Goal: Navigation & Orientation: Find specific page/section

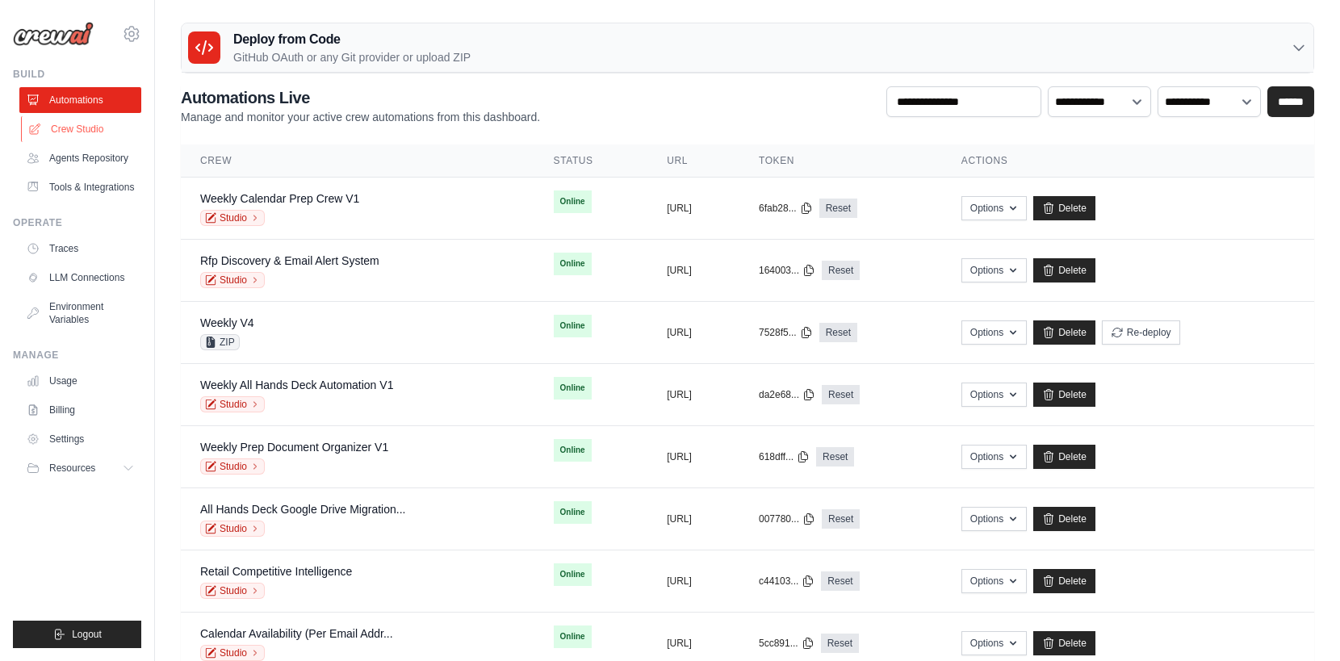
click at [85, 132] on link "Crew Studio" at bounding box center [82, 129] width 122 height 26
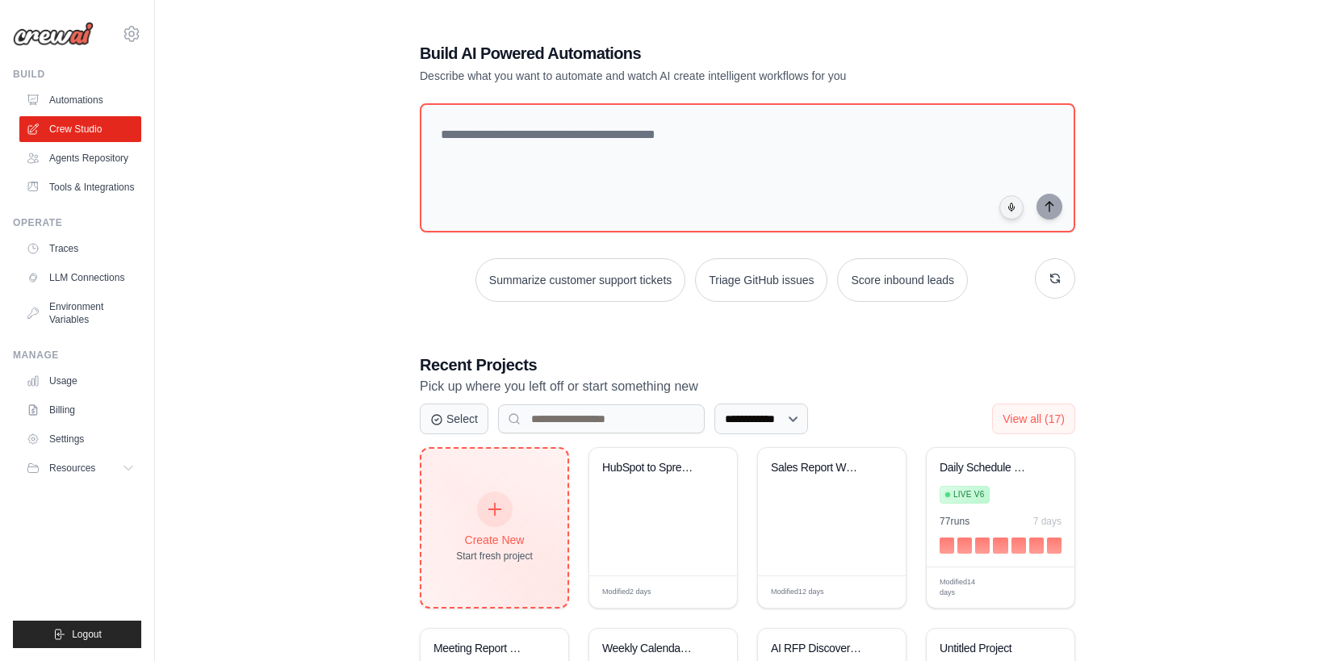
click at [503, 530] on div "Create New Start fresh project" at bounding box center [494, 527] width 77 height 69
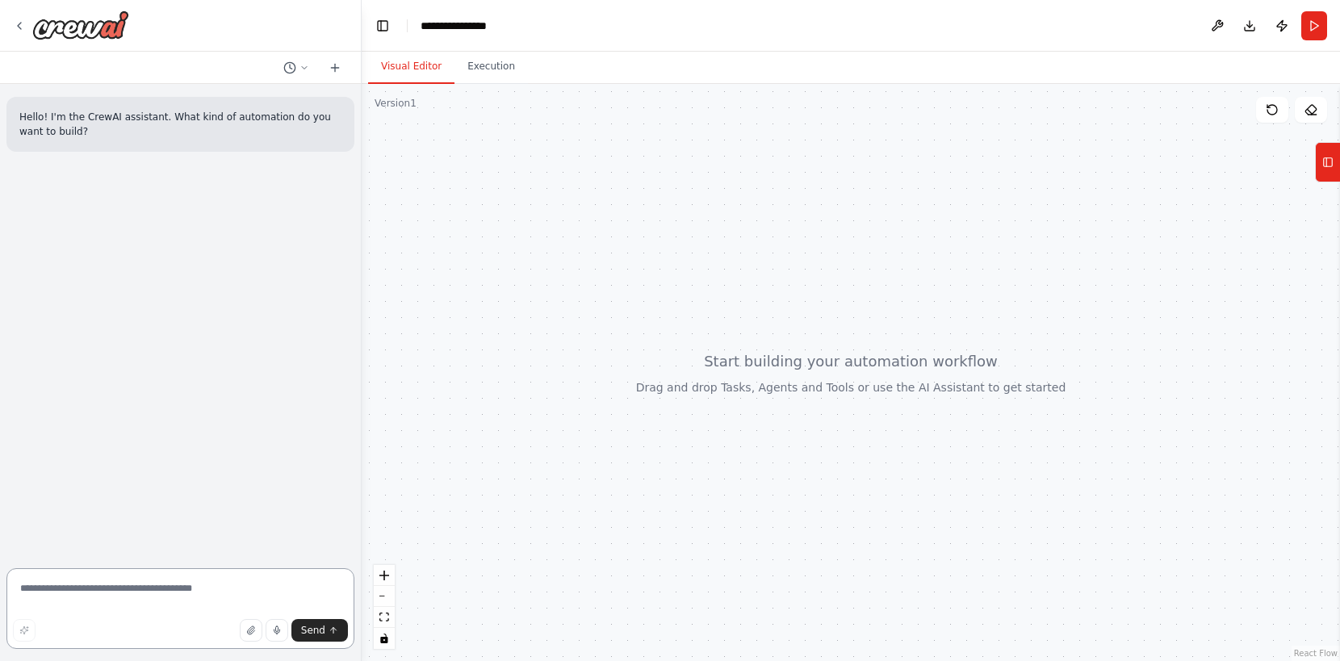
click at [94, 591] on textarea at bounding box center [180, 608] width 348 height 81
type textarea "**********"
click at [18, 22] on icon at bounding box center [19, 25] width 13 height 13
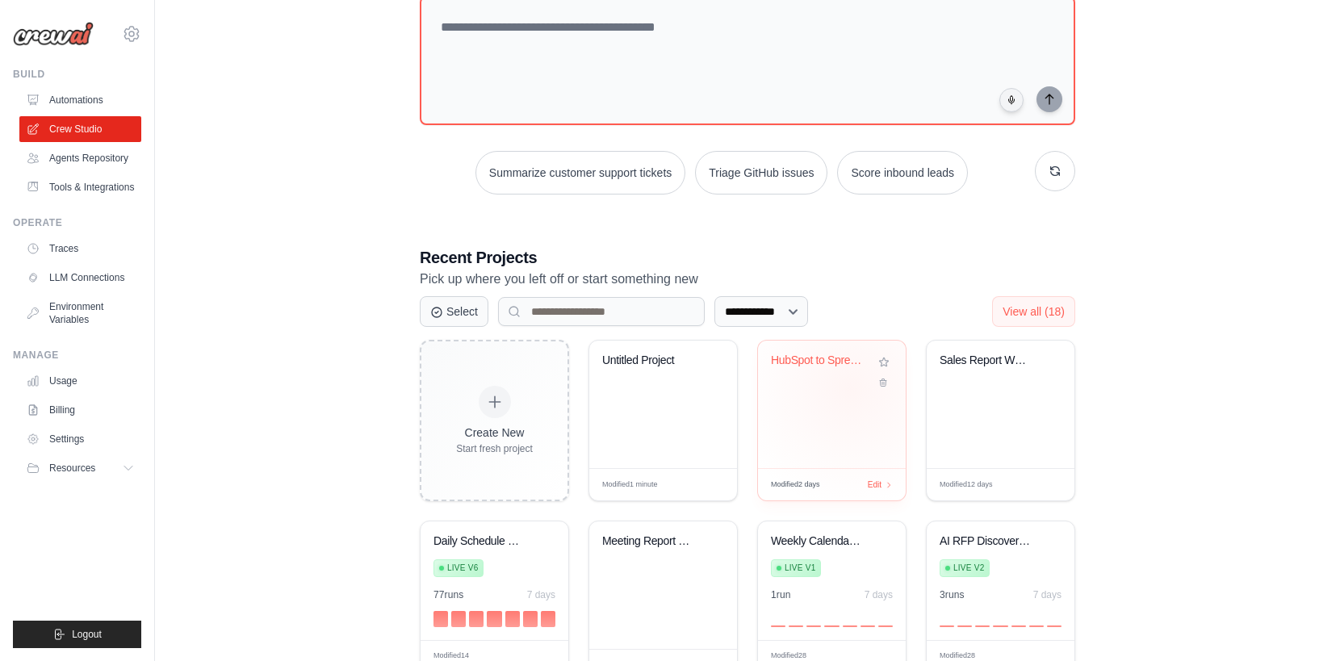
scroll to position [124, 0]
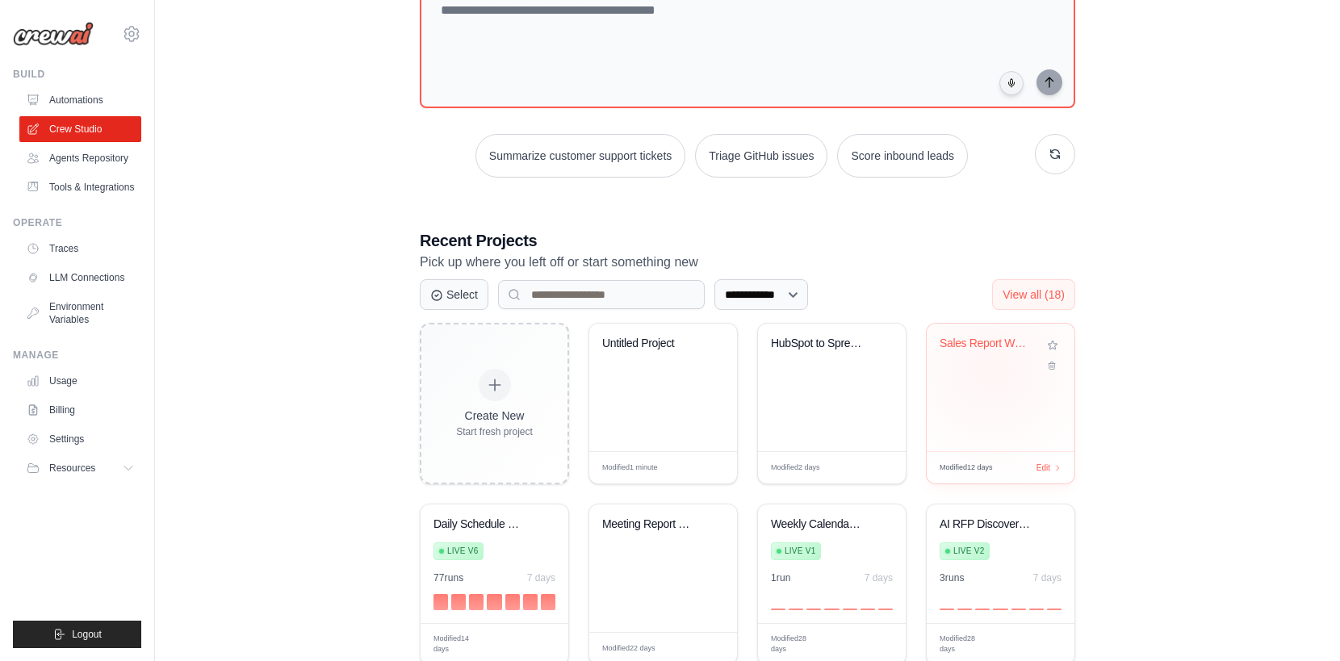
click at [992, 369] on div "Sales Report Weekly" at bounding box center [1001, 355] width 122 height 37
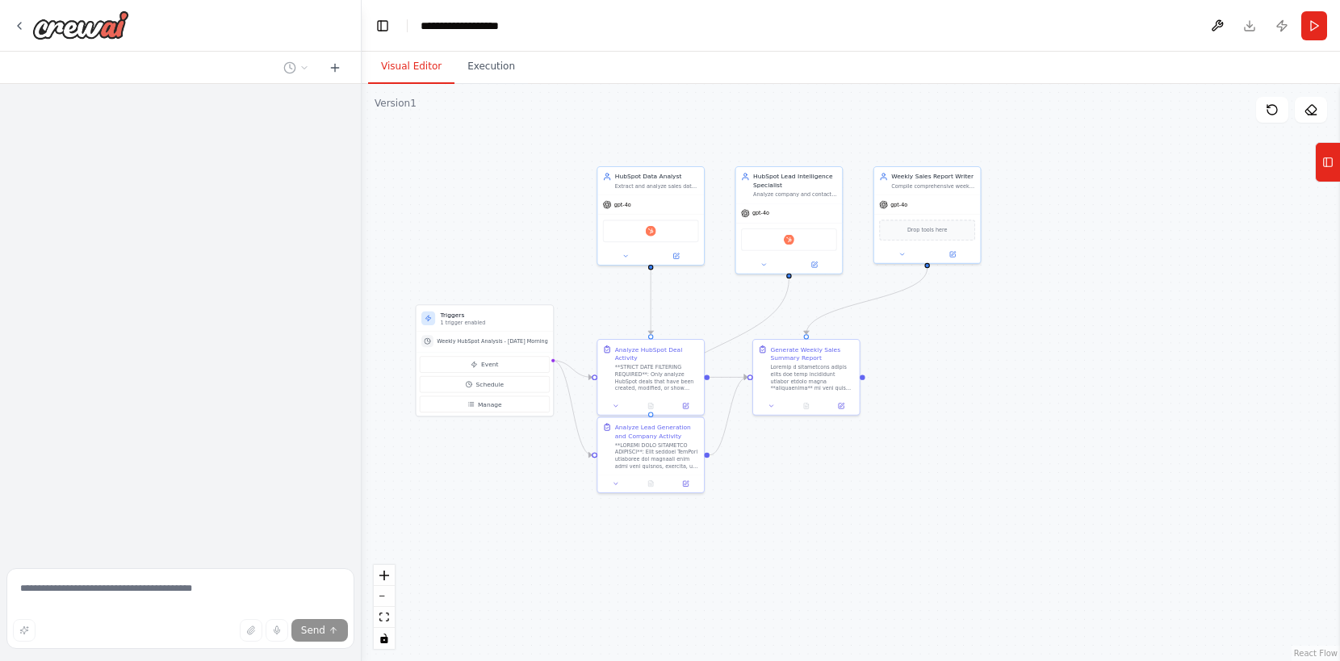
drag, startPoint x: 1069, startPoint y: 471, endPoint x: 967, endPoint y: 411, distance: 118.0
click at [967, 411] on div ".deletable-edge-delete-btn { width: 20px; height: 20px; border: 0px solid #ffff…" at bounding box center [851, 372] width 978 height 577
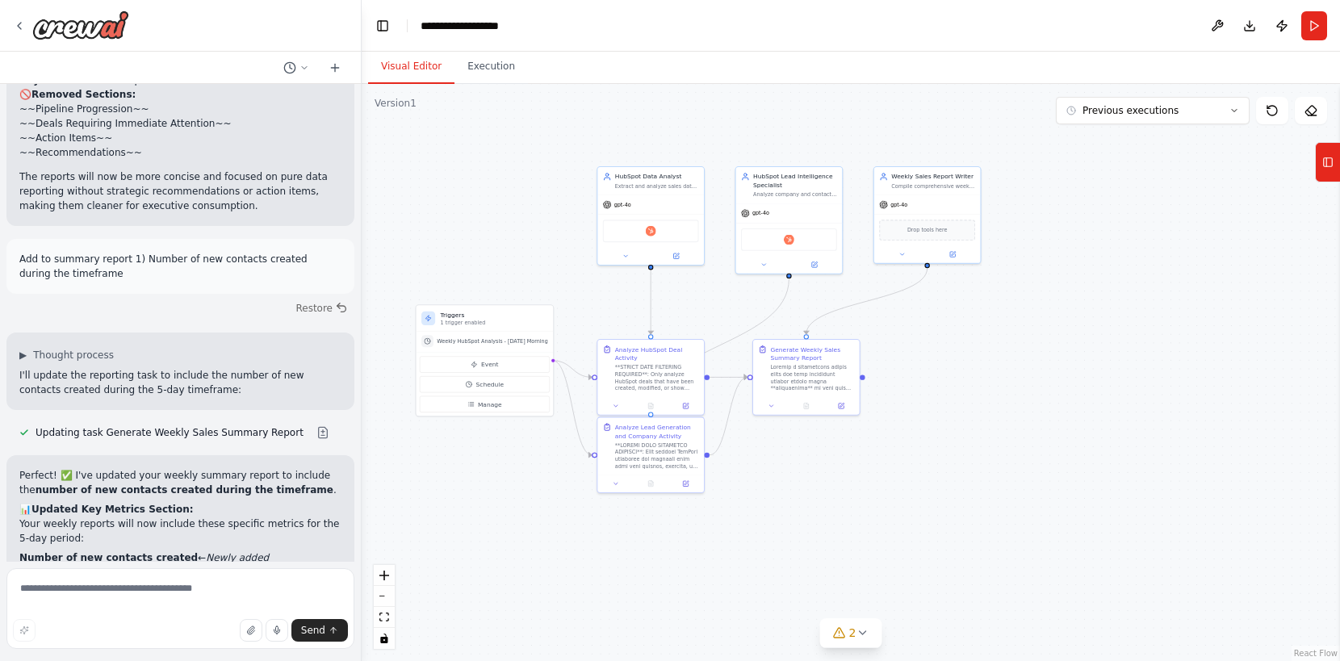
scroll to position [4991, 0]
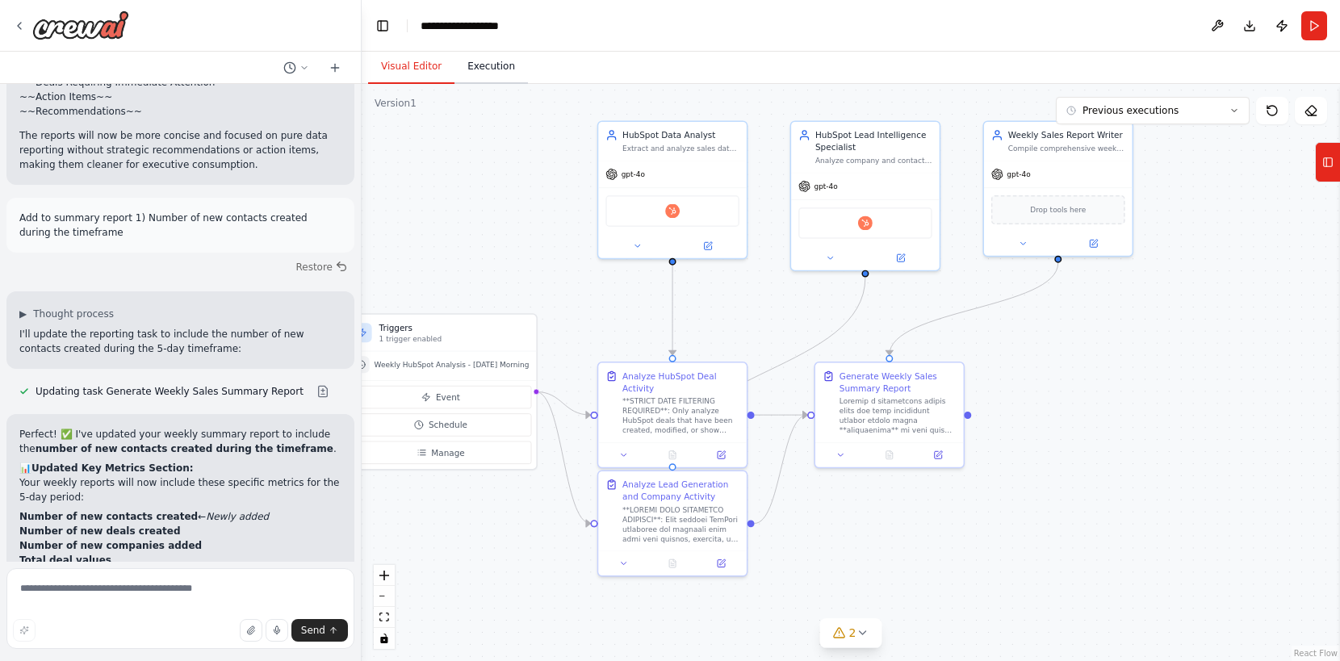
click at [485, 65] on button "Execution" at bounding box center [490, 67] width 73 height 34
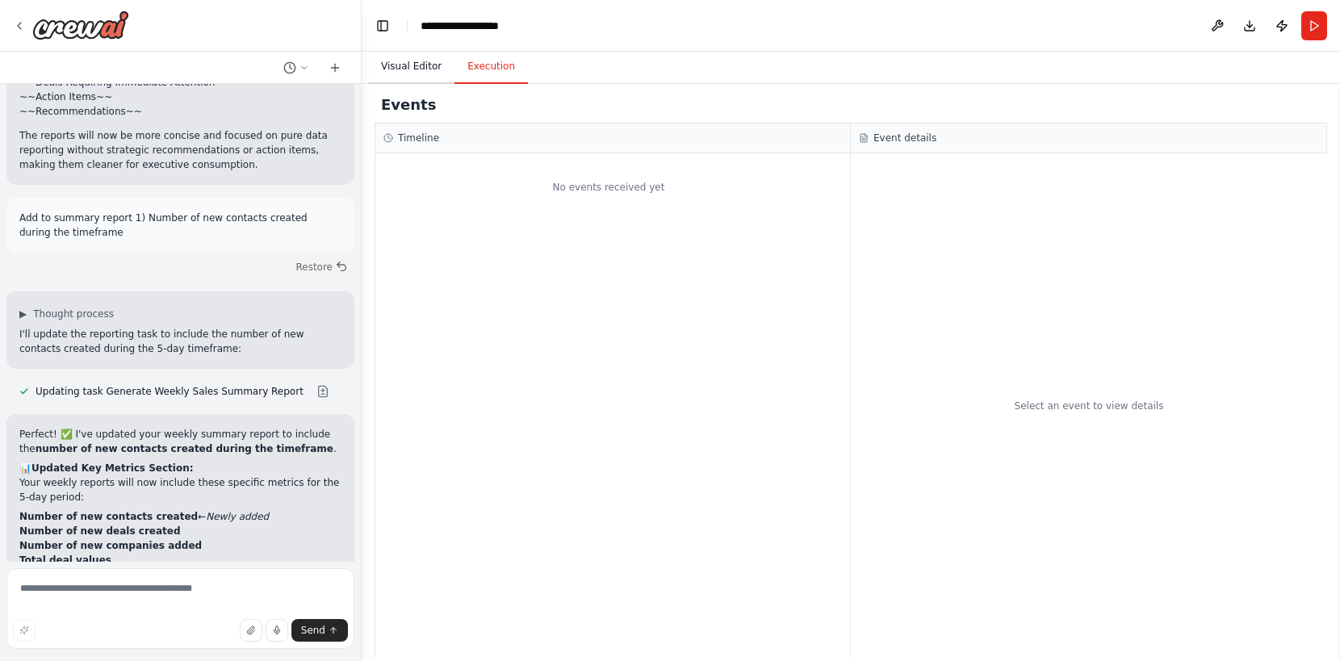
click at [422, 65] on button "Visual Editor" at bounding box center [411, 67] width 86 height 34
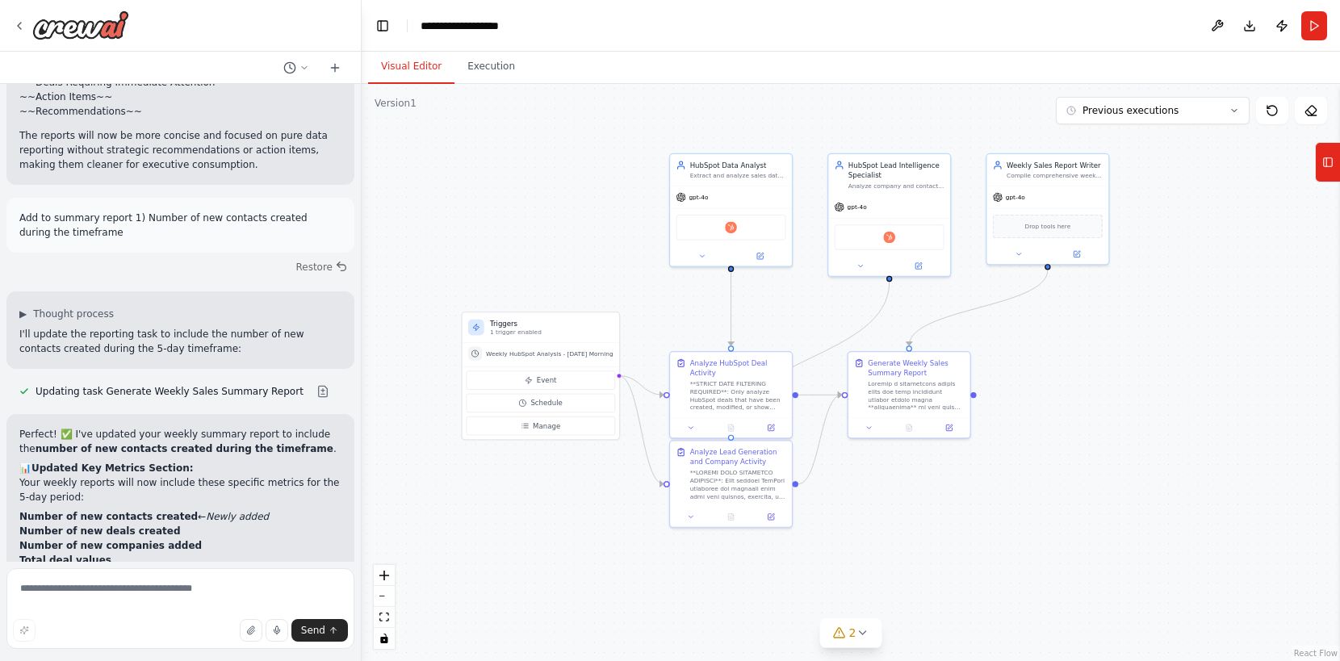
drag, startPoint x: 1243, startPoint y: 174, endPoint x: 1235, endPoint y: 142, distance: 33.3
click at [1213, 165] on div ".deletable-edge-delete-btn { width: 20px; height: 20px; border: 0px solid #ffff…" at bounding box center [851, 372] width 978 height 577
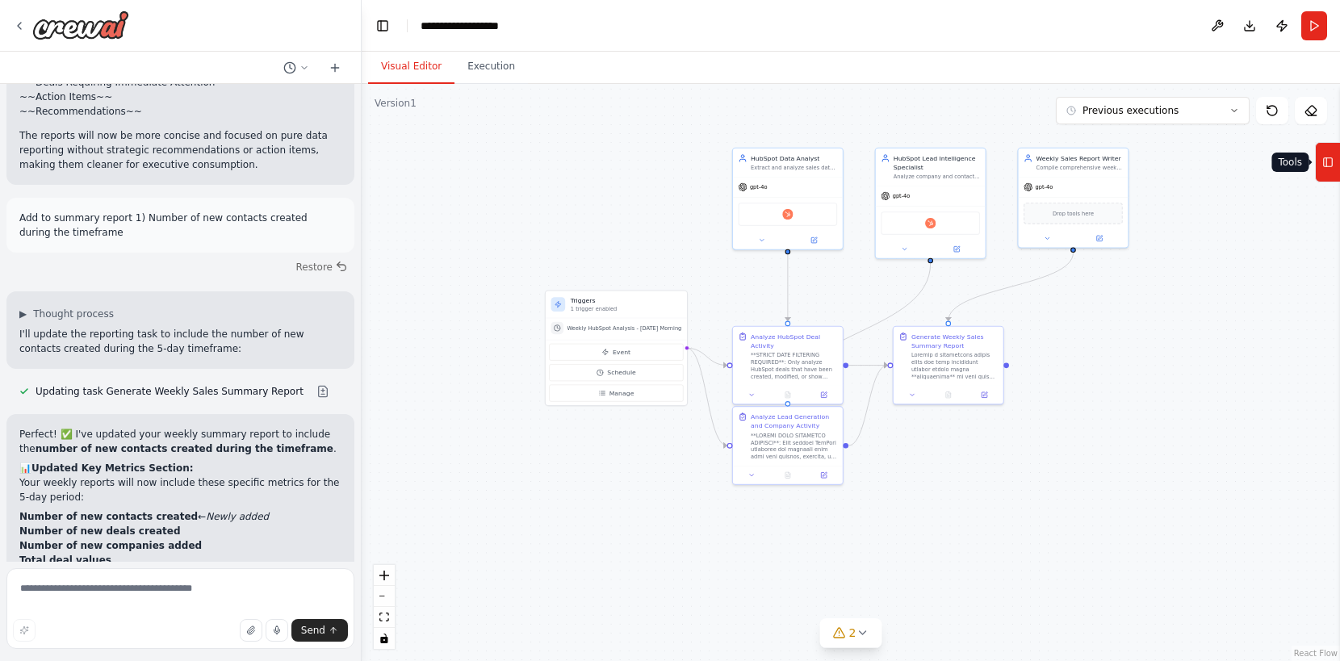
click at [1326, 158] on icon at bounding box center [1326, 162] width 0 height 9
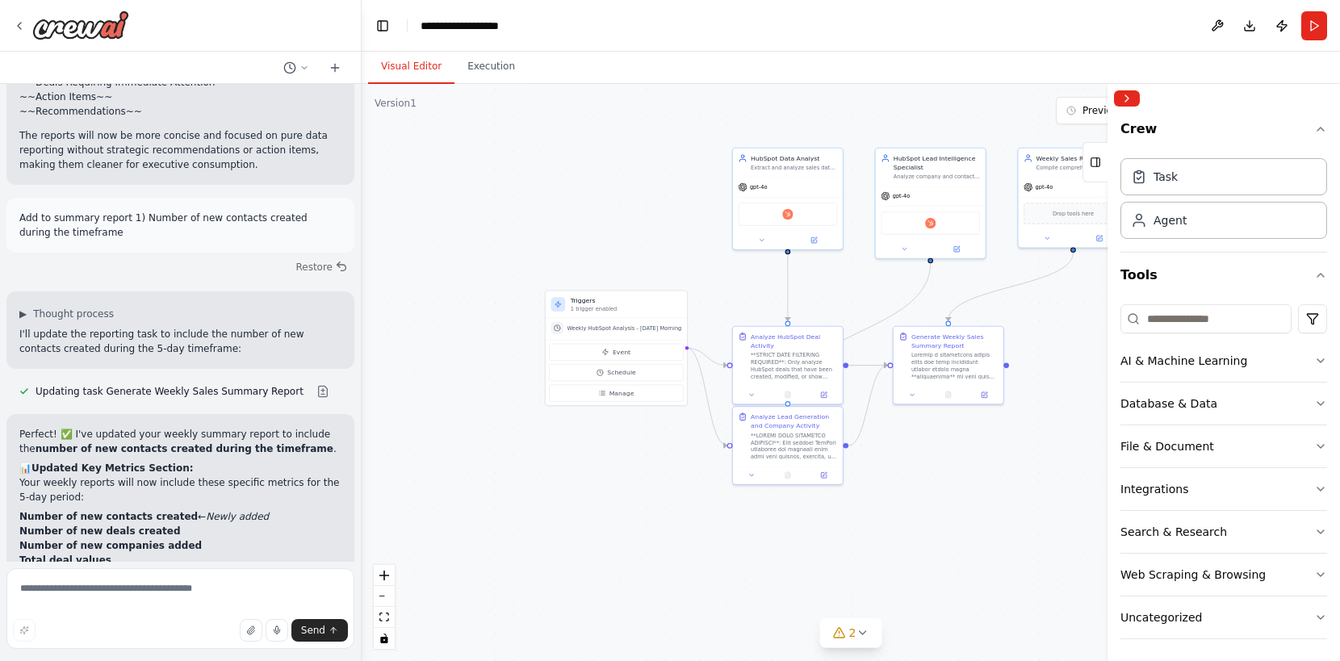
scroll to position [4, 0]
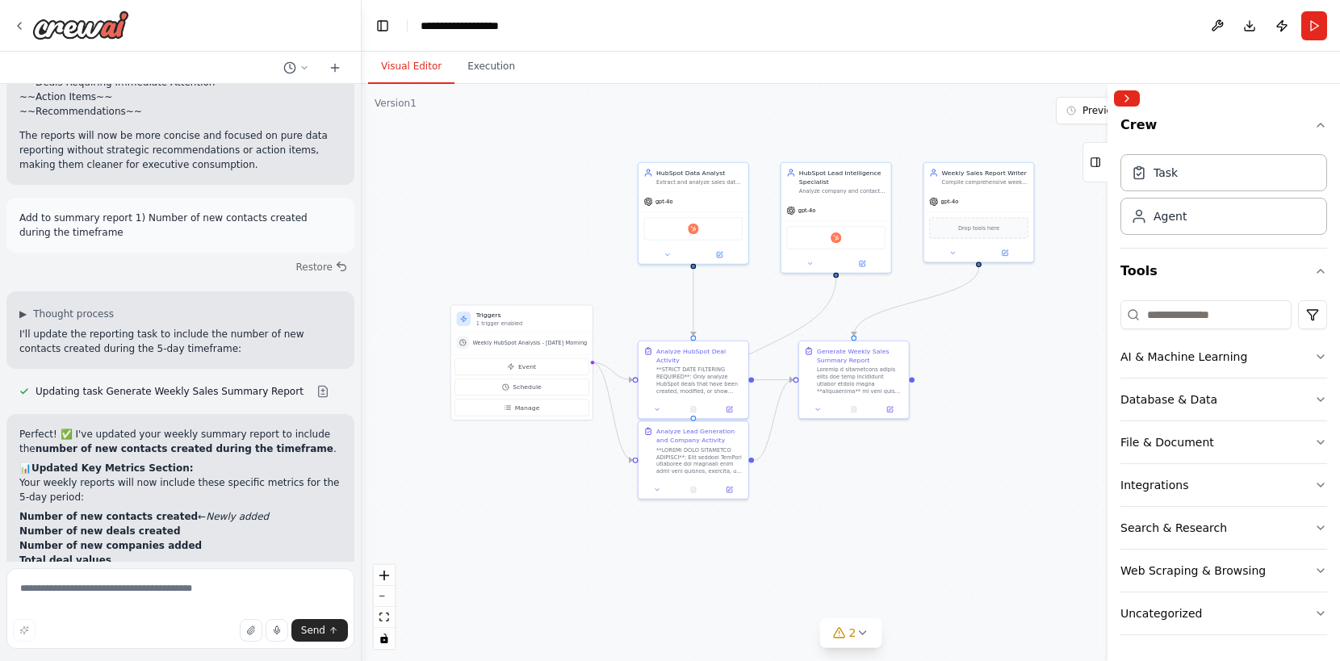
drag, startPoint x: 1065, startPoint y: 377, endPoint x: 968, endPoint y: 380, distance: 96.9
click at [965, 381] on div ".deletable-edge-delete-btn { width: 20px; height: 20px; border: 0px solid #ffff…" at bounding box center [851, 372] width 978 height 577
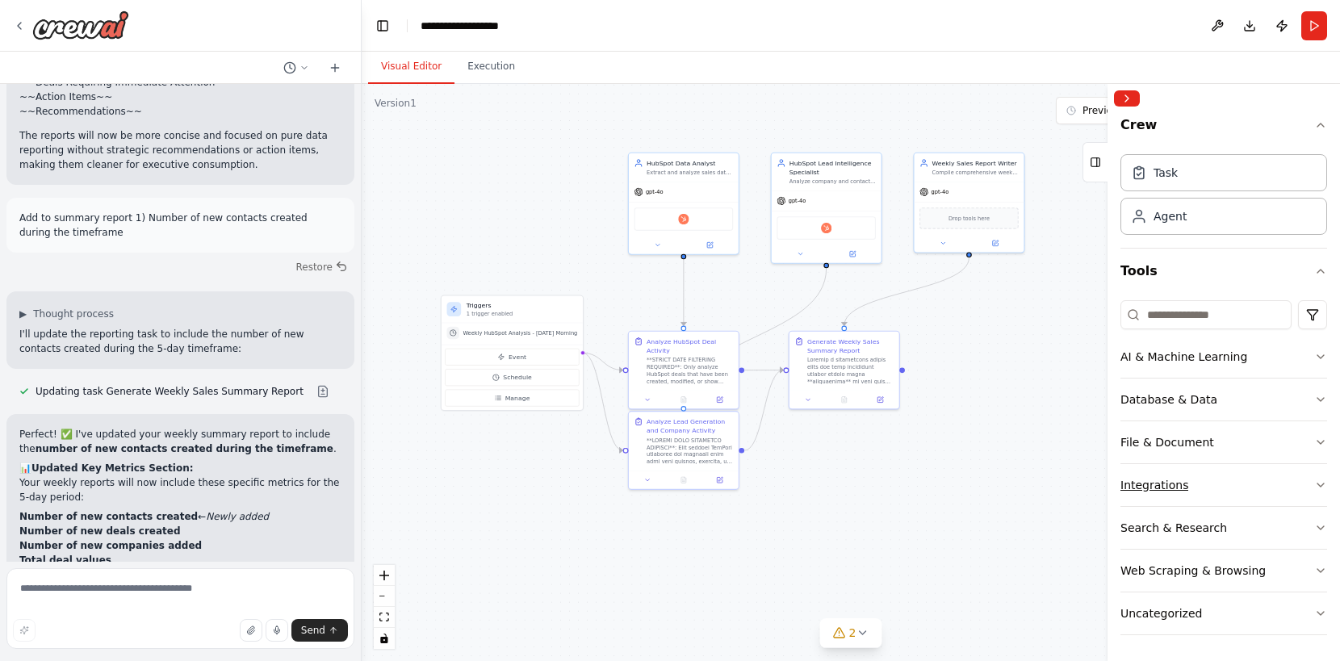
click at [1222, 480] on button "Integrations" at bounding box center [1223, 485] width 207 height 42
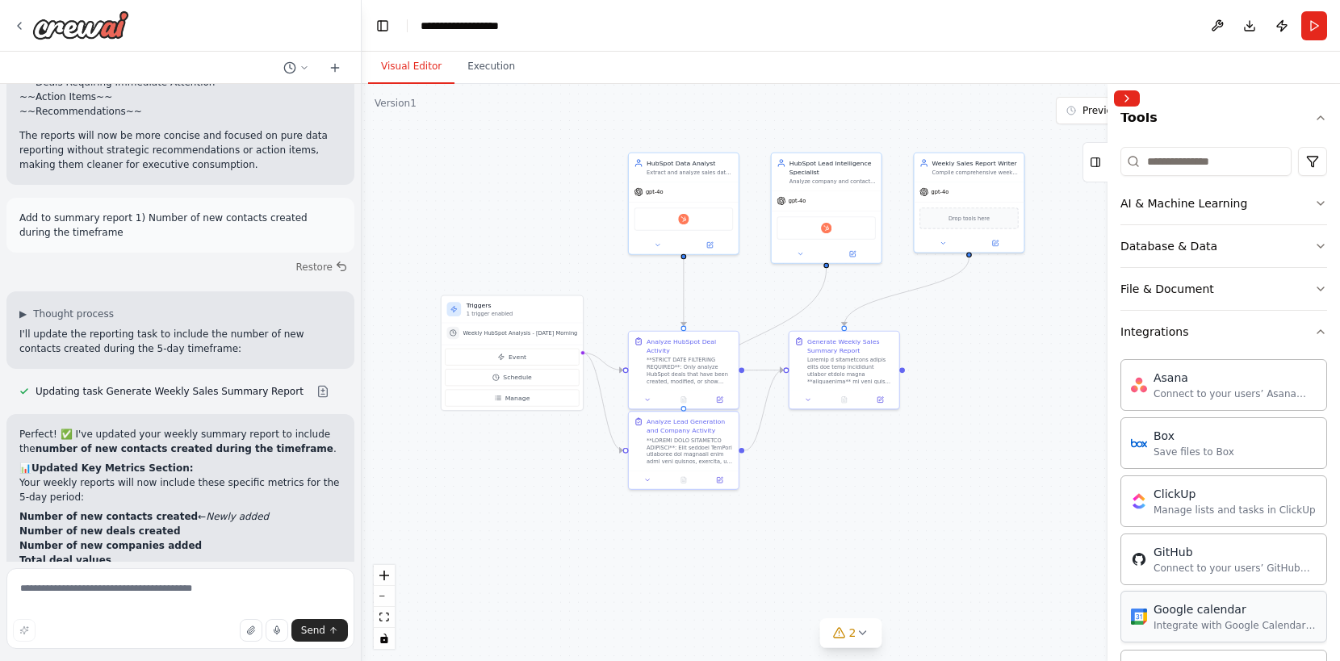
scroll to position [413, 0]
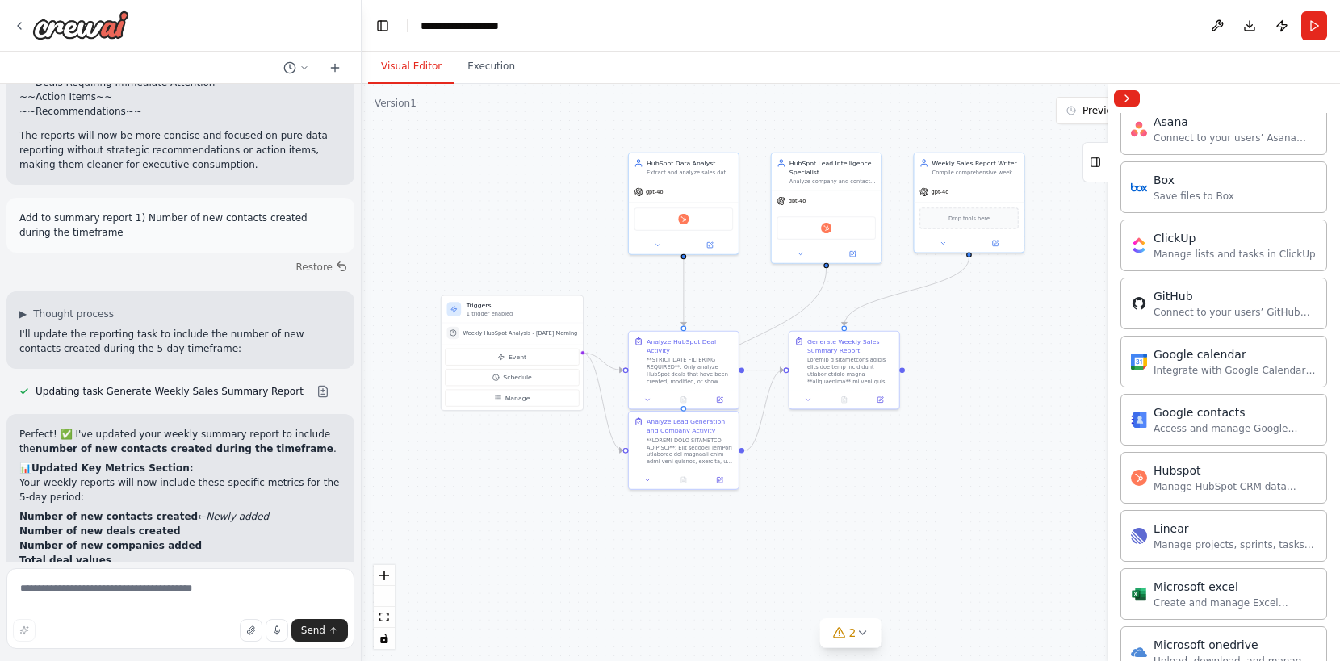
click at [1037, 309] on div ".deletable-edge-delete-btn { width: 20px; height: 20px; border: 0px solid #ffff…" at bounding box center [851, 372] width 978 height 577
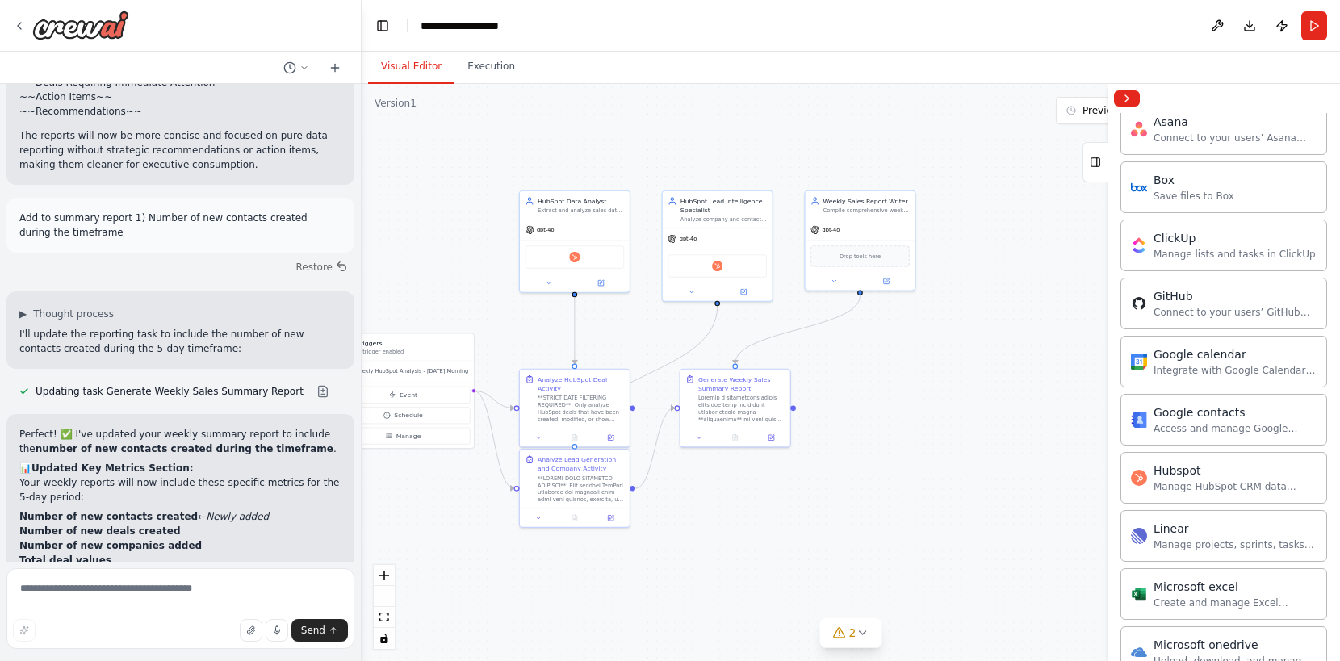
drag, startPoint x: 1047, startPoint y: 306, endPoint x: 940, endPoint y: 342, distance: 113.3
click at [940, 342] on div ".deletable-edge-delete-btn { width: 20px; height: 20px; border: 0px solid #ffff…" at bounding box center [851, 372] width 978 height 577
click at [848, 249] on div "Box" at bounding box center [859, 255] width 99 height 23
click at [858, 251] on img at bounding box center [860, 255] width 10 height 10
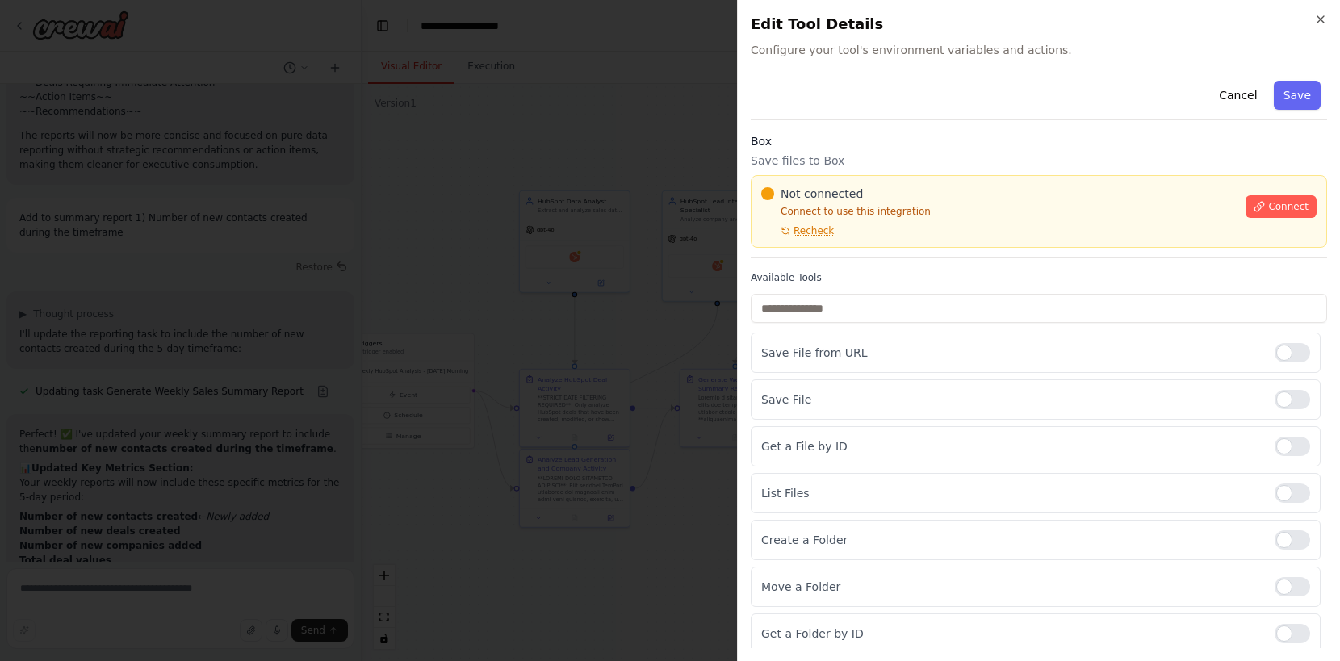
scroll to position [146, 0]
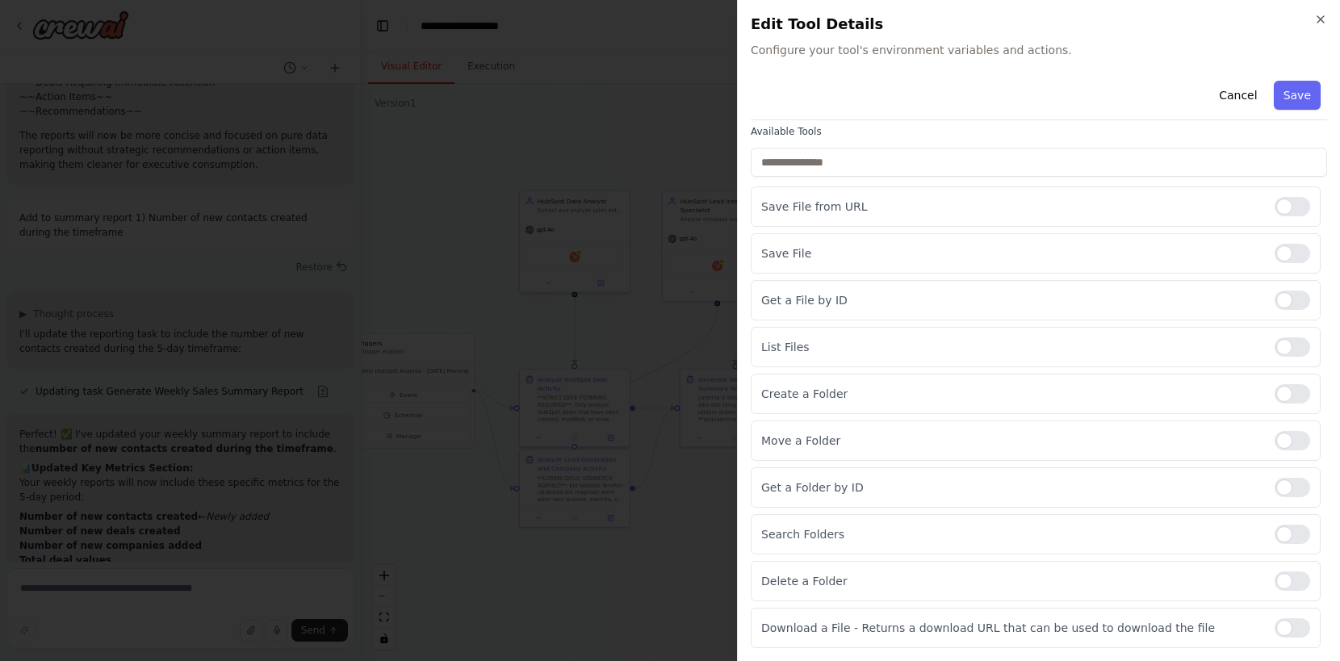
drag, startPoint x: 1325, startPoint y: 18, endPoint x: 1315, endPoint y: 31, distance: 16.8
click at [1325, 18] on icon "button" at bounding box center [1320, 19] width 13 height 13
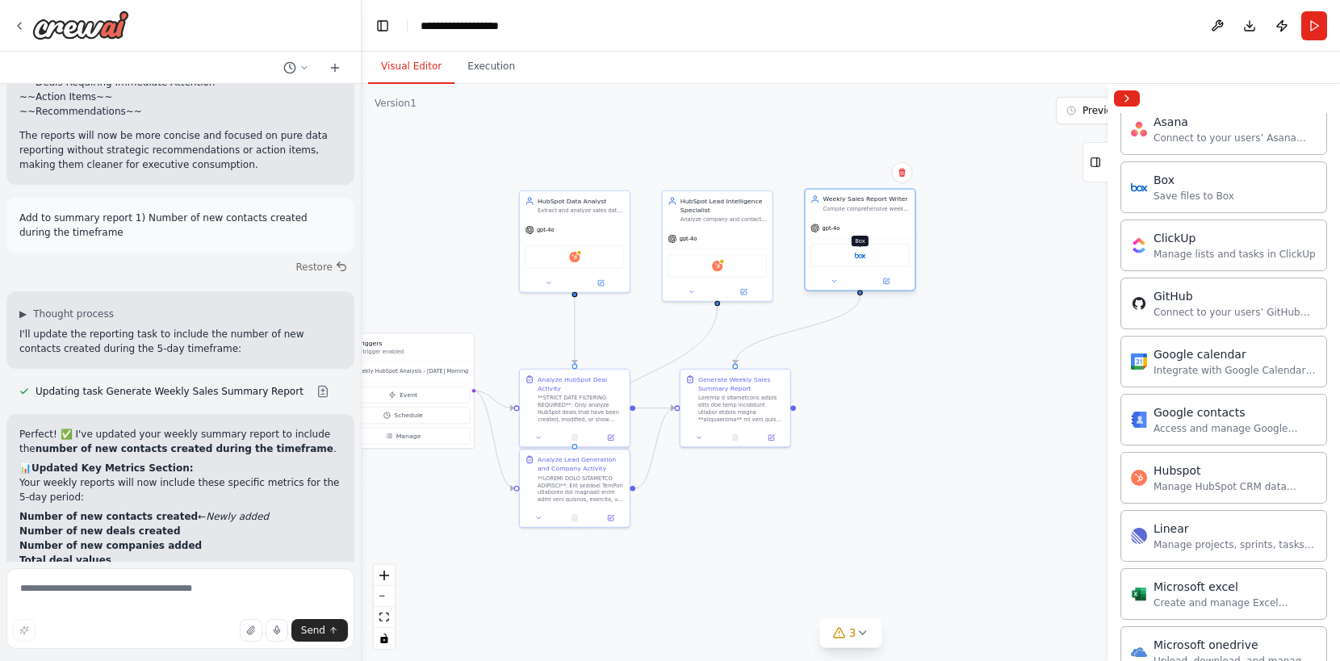
click at [861, 257] on img at bounding box center [860, 255] width 10 height 10
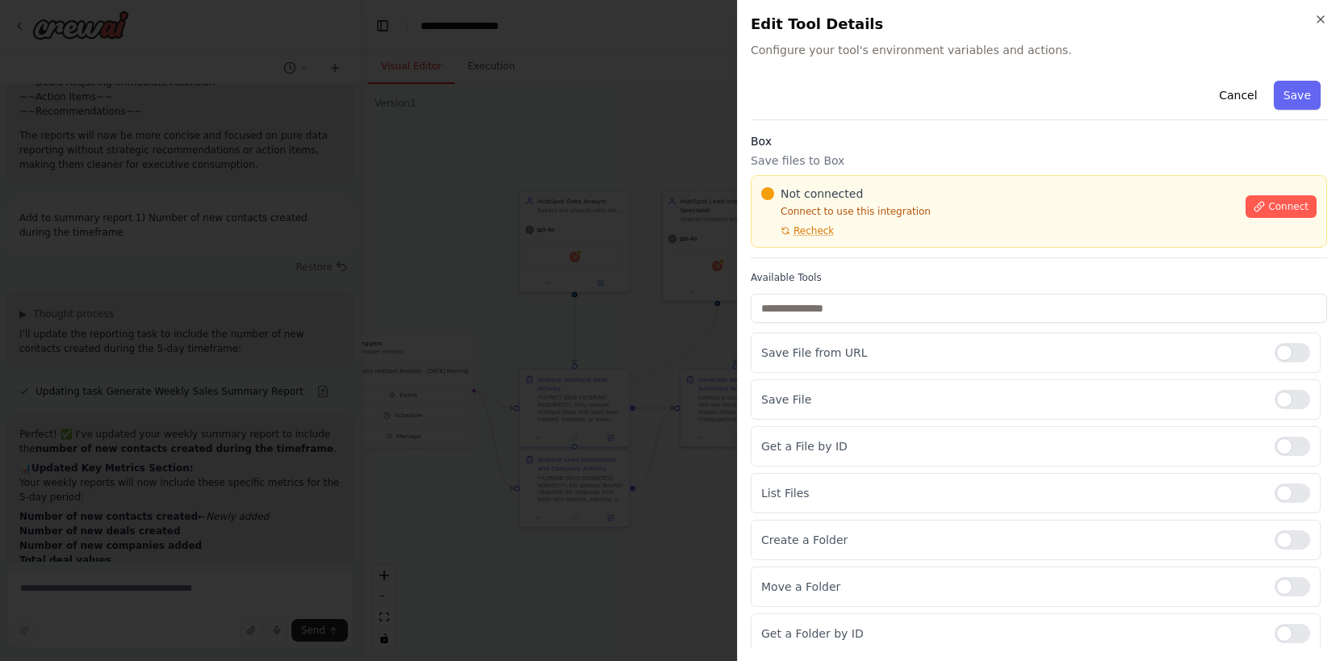
click at [1317, 19] on icon "button" at bounding box center [1320, 19] width 13 height 13
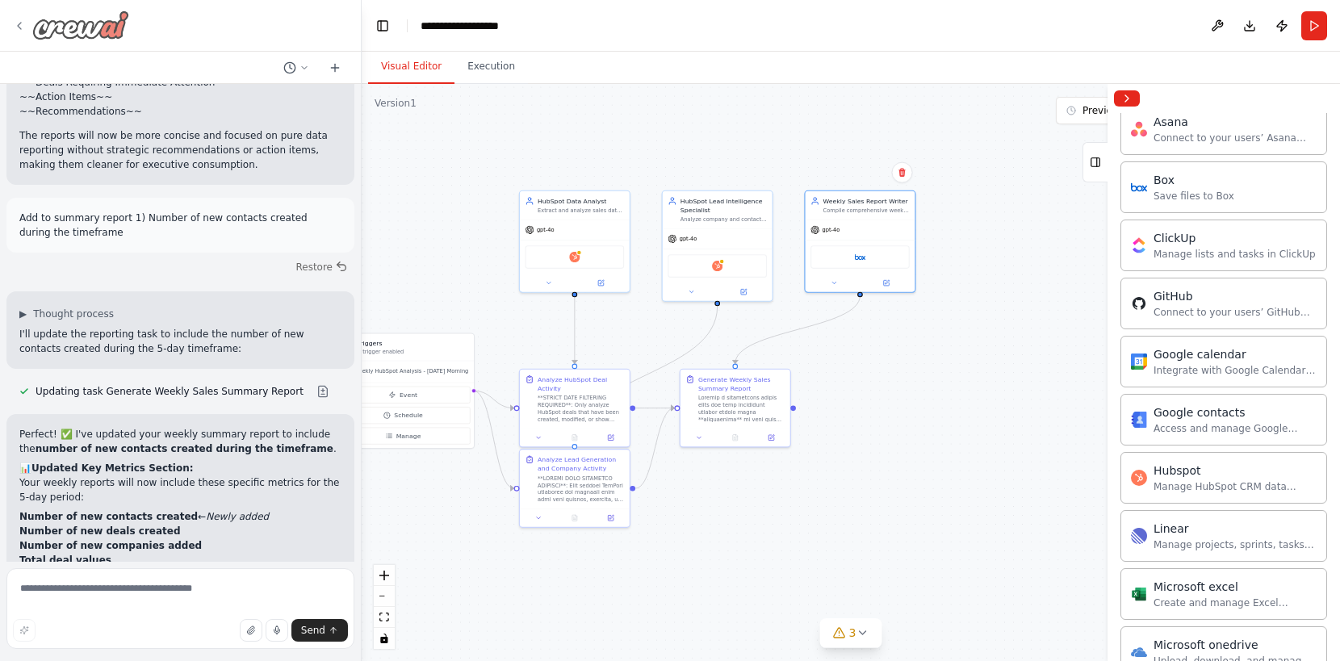
click at [19, 25] on icon at bounding box center [19, 25] width 13 height 13
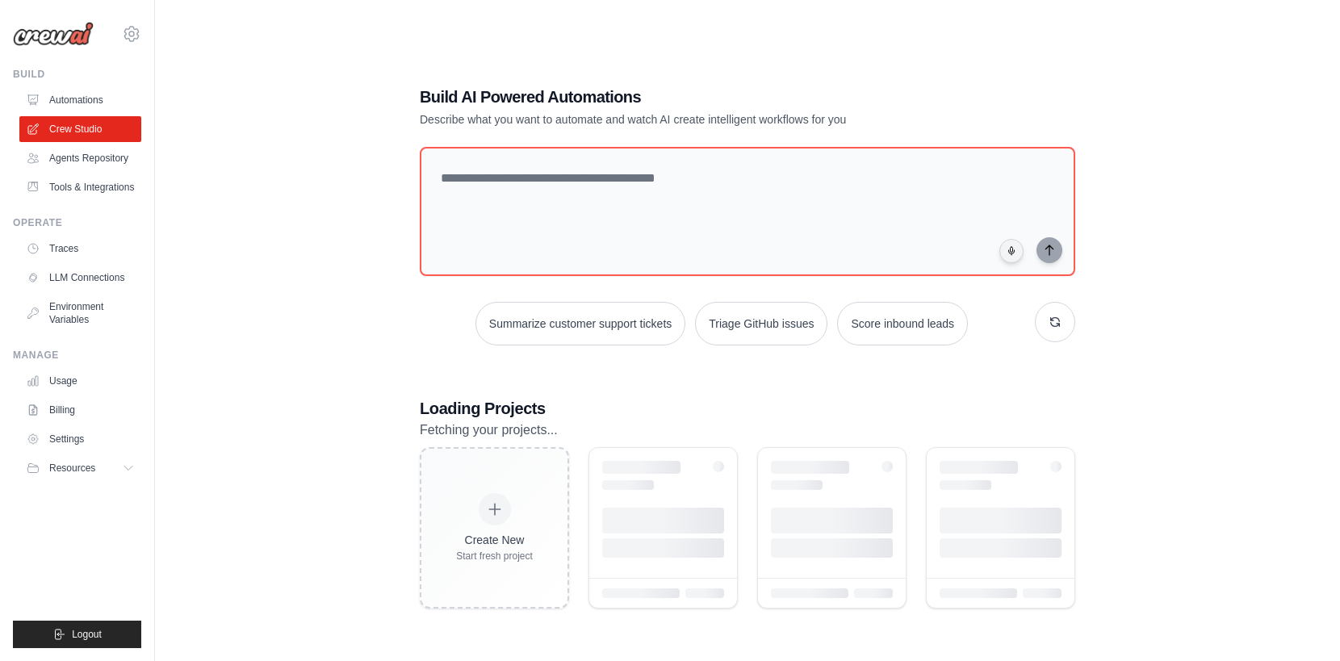
scroll to position [32, 0]
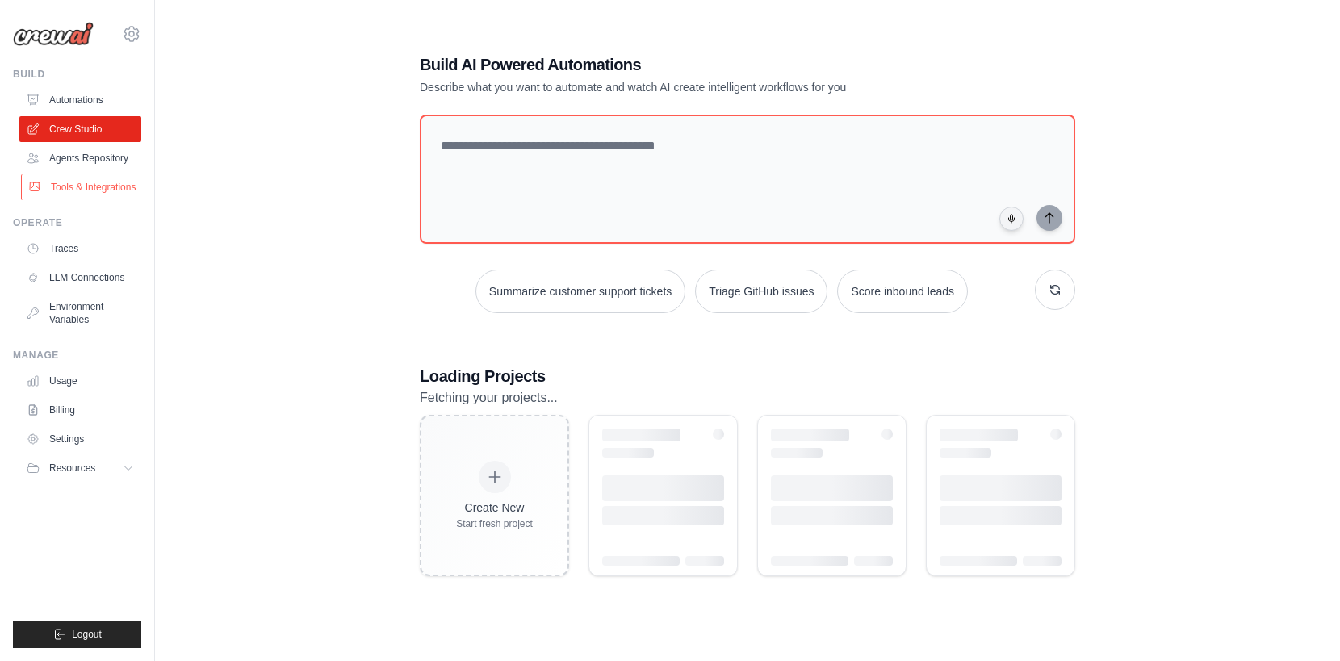
click at [104, 183] on link "Tools & Integrations" at bounding box center [82, 187] width 122 height 26
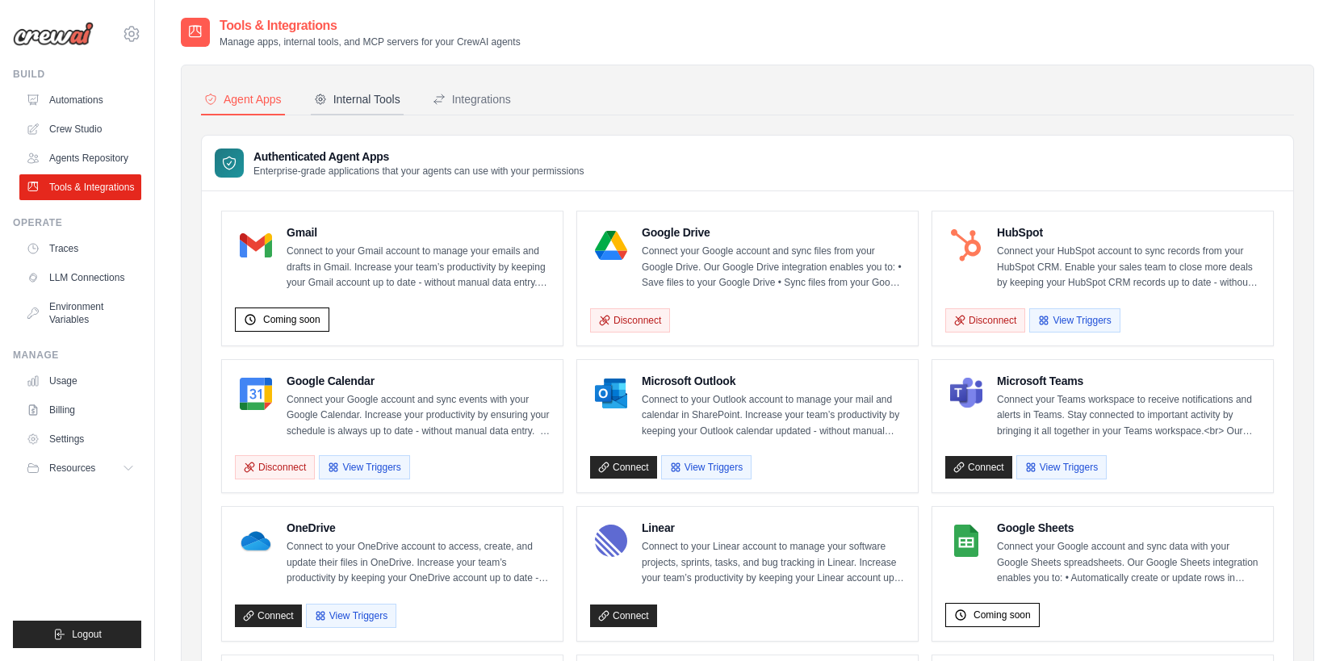
click at [354, 99] on div "Internal Tools" at bounding box center [357, 99] width 86 height 16
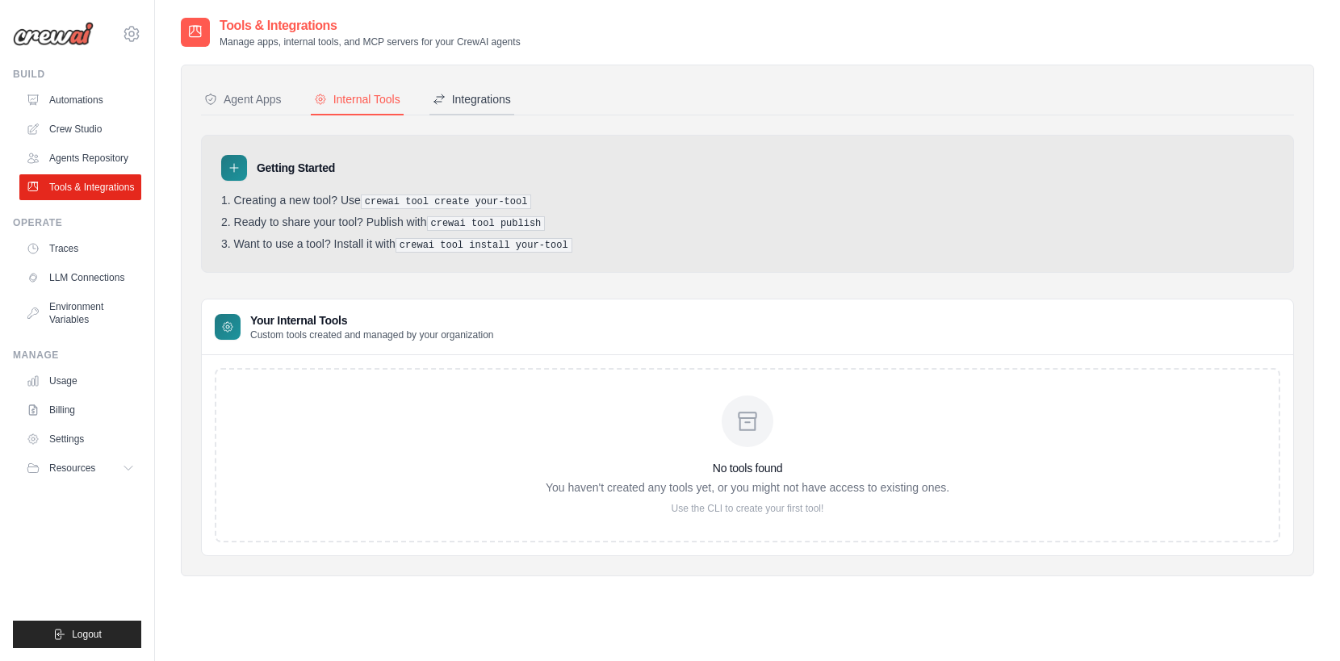
click at [496, 95] on div "Integrations" at bounding box center [472, 99] width 78 height 16
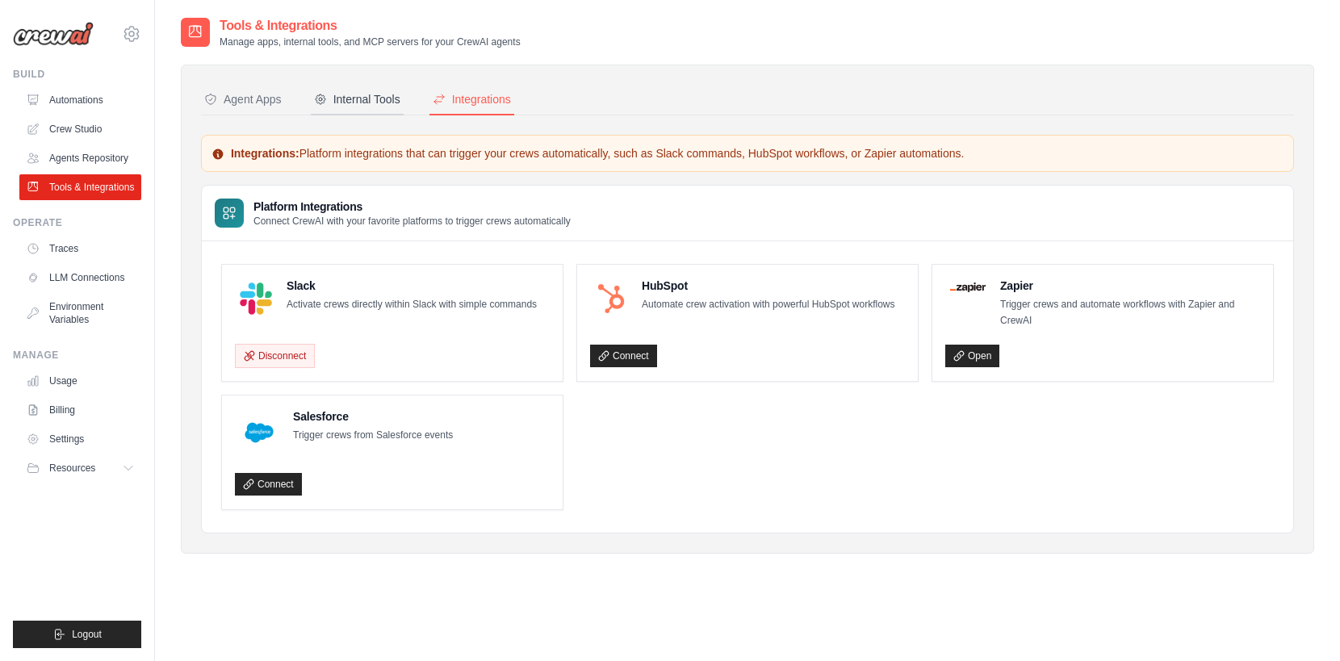
click at [367, 106] on div "Internal Tools" at bounding box center [357, 99] width 86 height 16
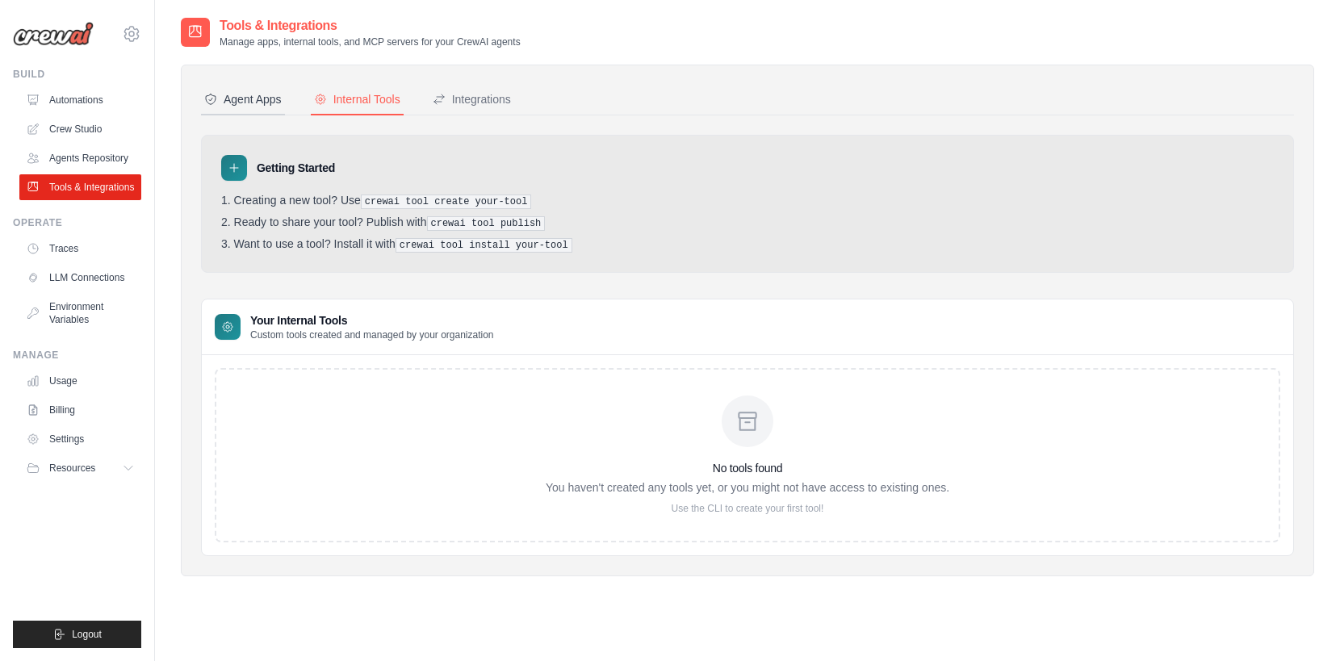
click at [266, 106] on div "Agent Apps" at bounding box center [242, 99] width 77 height 16
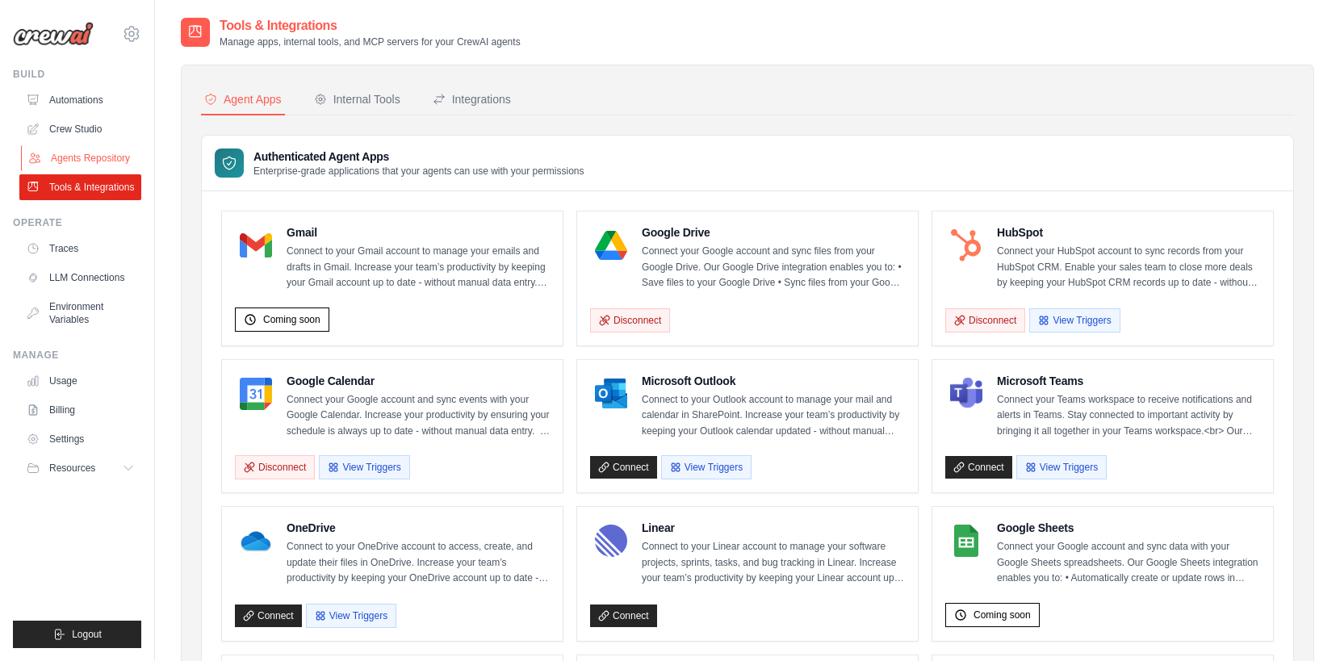
click at [80, 154] on link "Agents Repository" at bounding box center [82, 158] width 122 height 26
